Goal: Ask a question

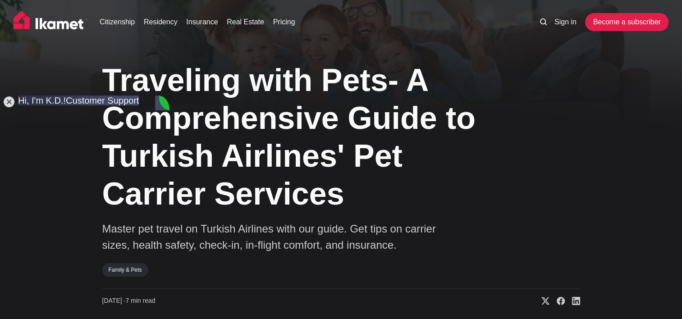
type textarea "hello, I am looking for more information on travelling with a pet than a Turkis…"
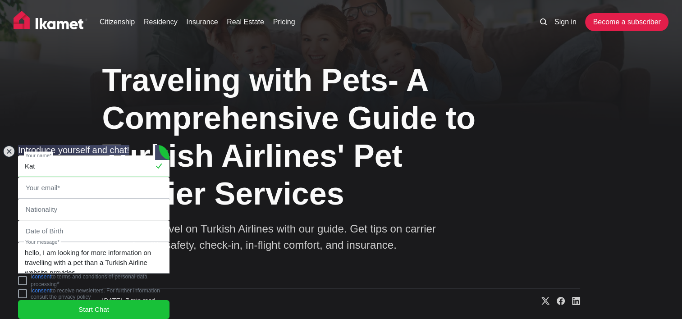
type input "[PERSON_NAME]"
type input "[PERSON_NAME][EMAIL_ADDRESS][PERSON_NAME][DOMAIN_NAME]"
type input "Wise"
type input "[PERSON_NAME]"
drag, startPoint x: 101, startPoint y: 155, endPoint x: 18, endPoint y: 158, distance: 82.5
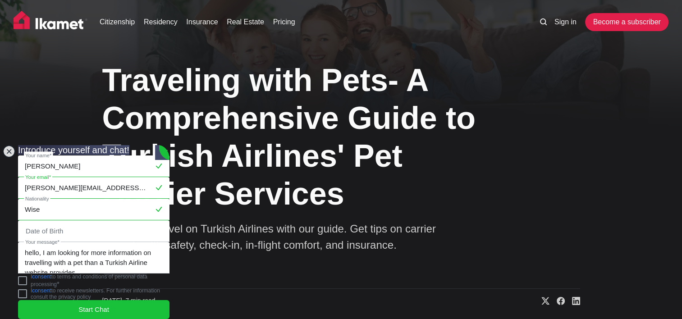
click at [20, 158] on jdiv "[PERSON_NAME] Your name* [PERSON_NAME][EMAIL_ADDRESS][PERSON_NAME][DOMAIN_NAME]…" at bounding box center [93, 234] width 151 height 158
type input "katya"
click at [31, 199] on input "Wise" at bounding box center [93, 209] width 150 height 21
click at [58, 199] on input "Wise" at bounding box center [93, 209] width 150 height 21
drag, startPoint x: 58, startPoint y: 190, endPoint x: 18, endPoint y: 178, distance: 41.3
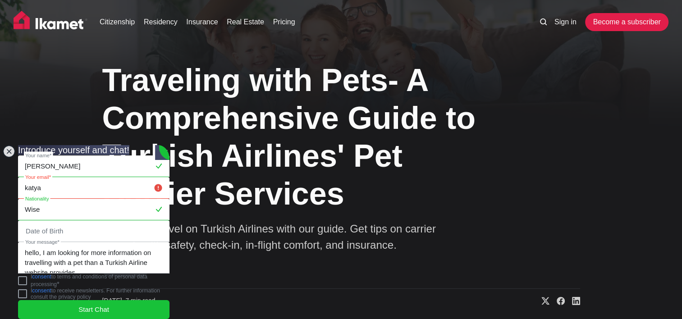
click at [18, 178] on jdiv "[PERSON_NAME] Your name* katya Your email* [PERSON_NAME] Nationality Date of Bi…" at bounding box center [93, 234] width 151 height 158
type input "Russian"
click at [60, 177] on input "katya" at bounding box center [93, 187] width 150 height 21
type input "[EMAIL_ADDRESS][DOMAIN_NAME]"
click at [72, 199] on input "Russian" at bounding box center [93, 209] width 150 height 21
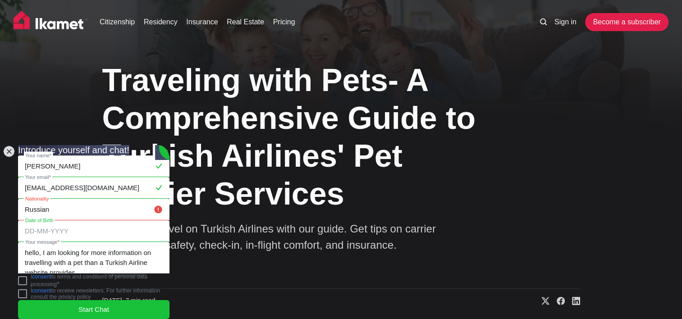
click at [63, 221] on input "tel" at bounding box center [93, 231] width 150 height 21
type input "[DATE]"
click at [25, 279] on jdiv at bounding box center [22, 280] width 9 height 9
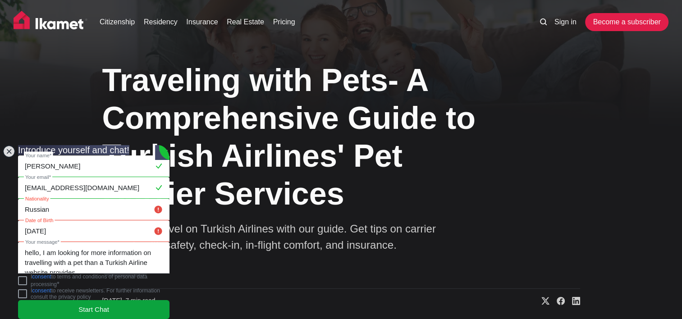
click at [47, 300] on jdiv "Start Chat" at bounding box center [93, 309] width 151 height 19
click at [50, 303] on jdiv "Start Chat" at bounding box center [93, 309] width 151 height 19
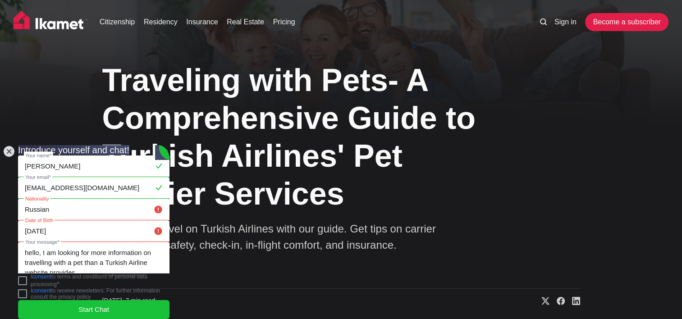
click at [153, 204] on jdiv at bounding box center [158, 209] width 11 height 11
click at [45, 199] on input "Russian" at bounding box center [93, 209] width 150 height 21
click at [59, 199] on input "Russian" at bounding box center [93, 209] width 150 height 21
drag, startPoint x: 58, startPoint y: 187, endPoint x: 20, endPoint y: 185, distance: 37.9
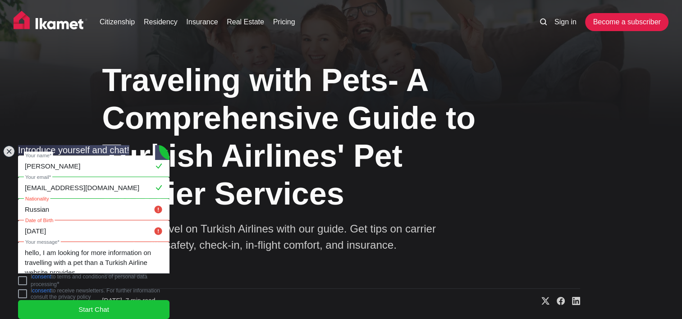
click at [20, 185] on jdiv "[PERSON_NAME] Your name* [EMAIL_ADDRESS][DOMAIN_NAME] Your email* Russian Natio…" at bounding box center [93, 234] width 151 height 158
type input "Russian"
click at [54, 221] on input "[DATE]" at bounding box center [93, 231] width 150 height 21
click at [74, 221] on input "[DATE]" at bounding box center [93, 231] width 150 height 21
drag, startPoint x: 74, startPoint y: 218, endPoint x: 23, endPoint y: 205, distance: 52.1
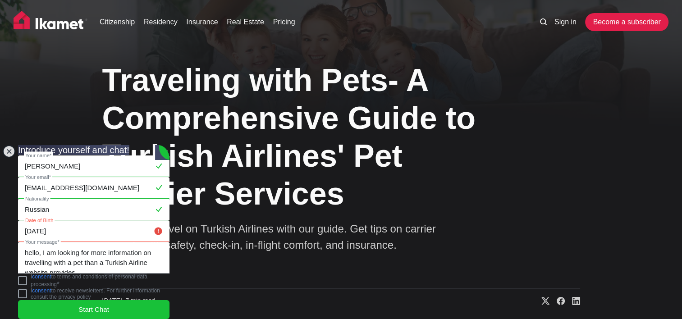
click at [23, 205] on jdiv "[PERSON_NAME] Your name* [EMAIL_ADDRESS][DOMAIN_NAME] Your email* Russian Natio…" at bounding box center [93, 234] width 151 height 158
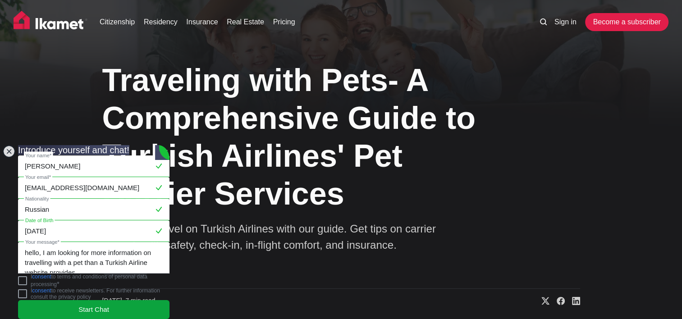
type input "[DATE]"
click at [43, 300] on jdiv "Start Chat" at bounding box center [93, 309] width 151 height 19
